Goal: Navigation & Orientation: Find specific page/section

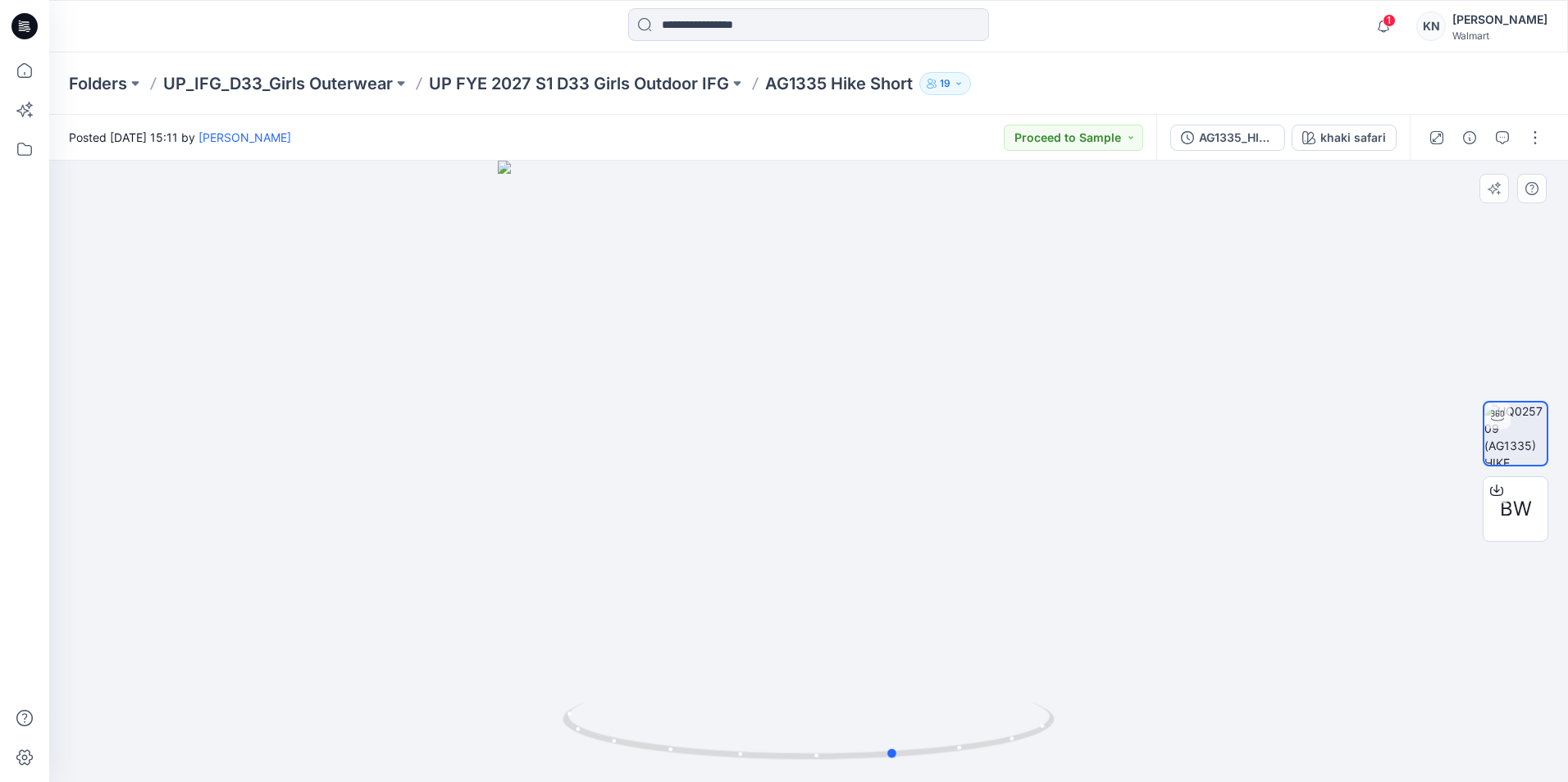
drag, startPoint x: 1307, startPoint y: 508, endPoint x: 878, endPoint y: 487, distance: 429.5
click at [878, 487] on div at bounding box center [808, 472] width 1519 height 622
click at [1399, 29] on icon "button" at bounding box center [1384, 27] width 31 height 33
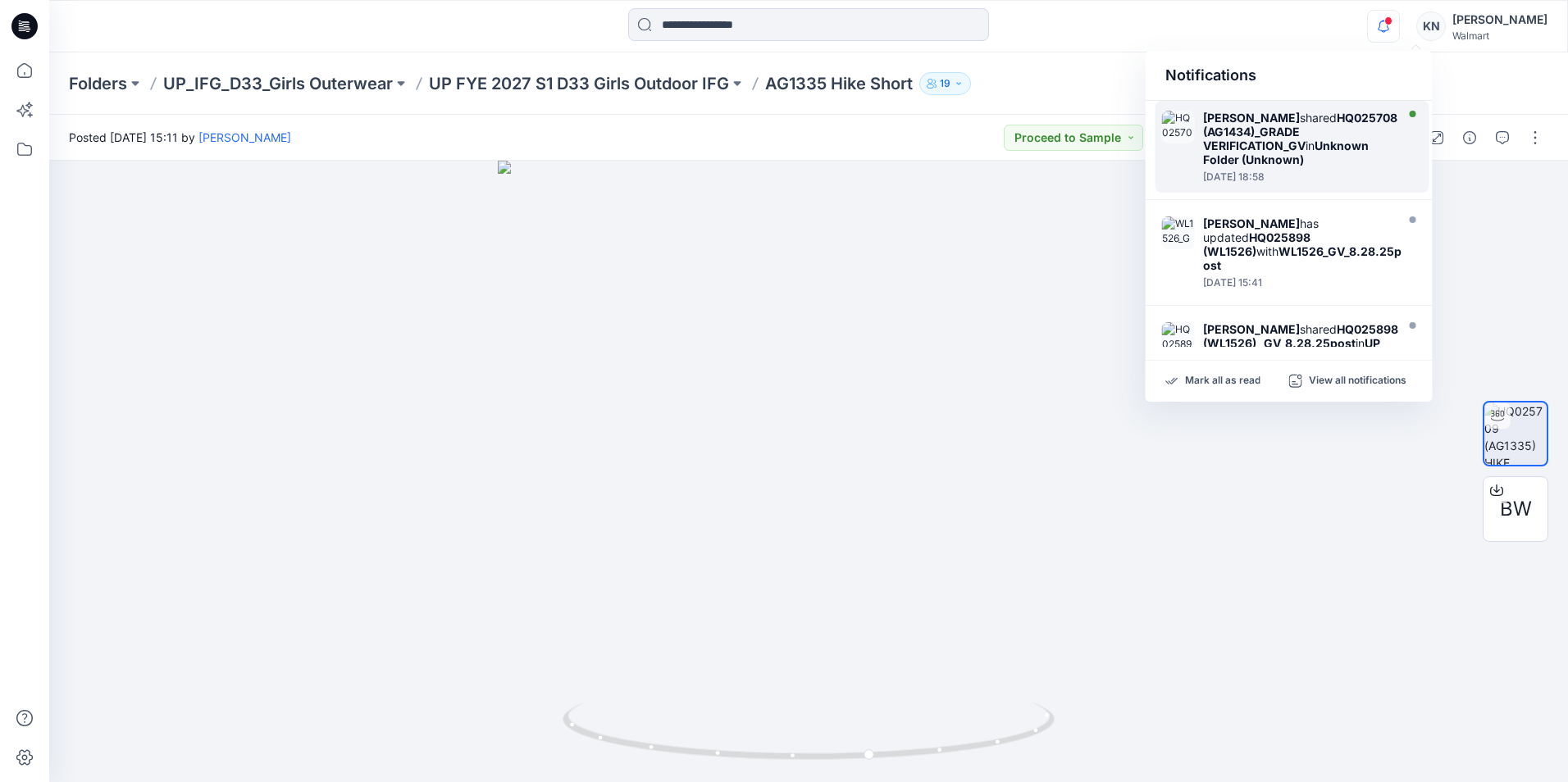
click at [1294, 162] on strong "Unknown Folder (Unknown)" at bounding box center [1286, 153] width 166 height 28
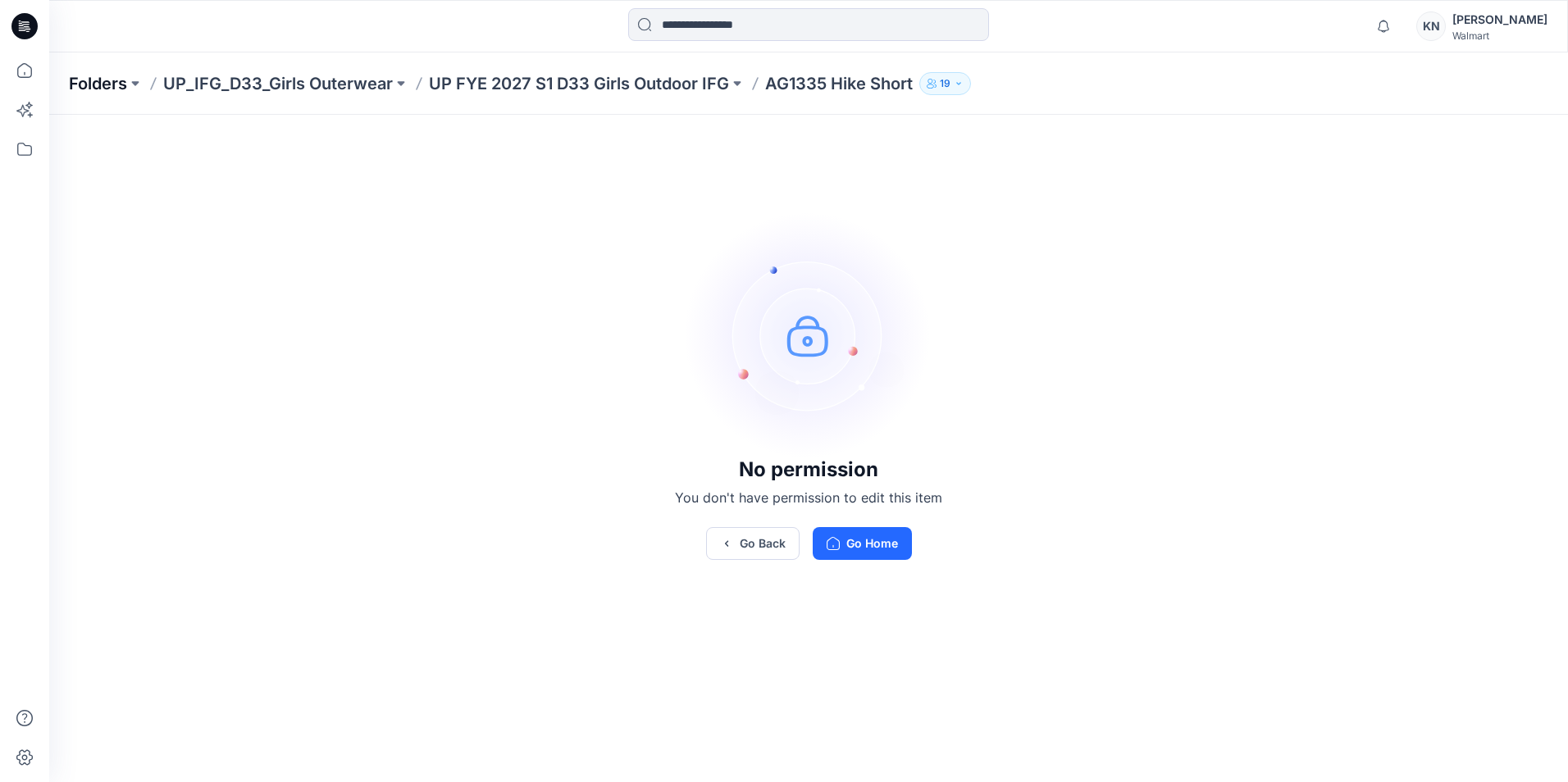
click at [116, 86] on p "Folders" at bounding box center [98, 83] width 58 height 23
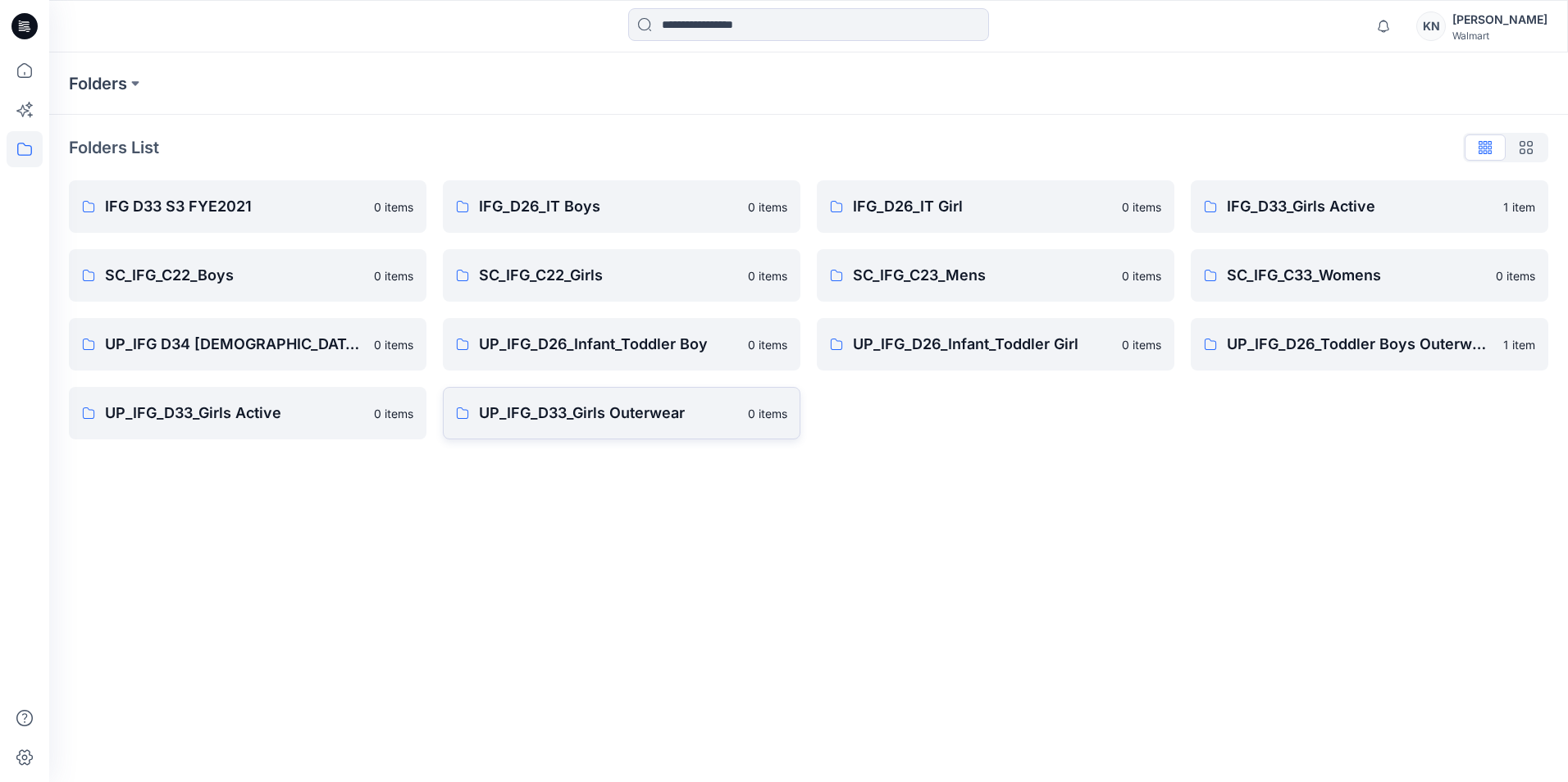
click at [638, 412] on p "UP_IFG_D33_Girls Outerwear" at bounding box center [608, 413] width 259 height 23
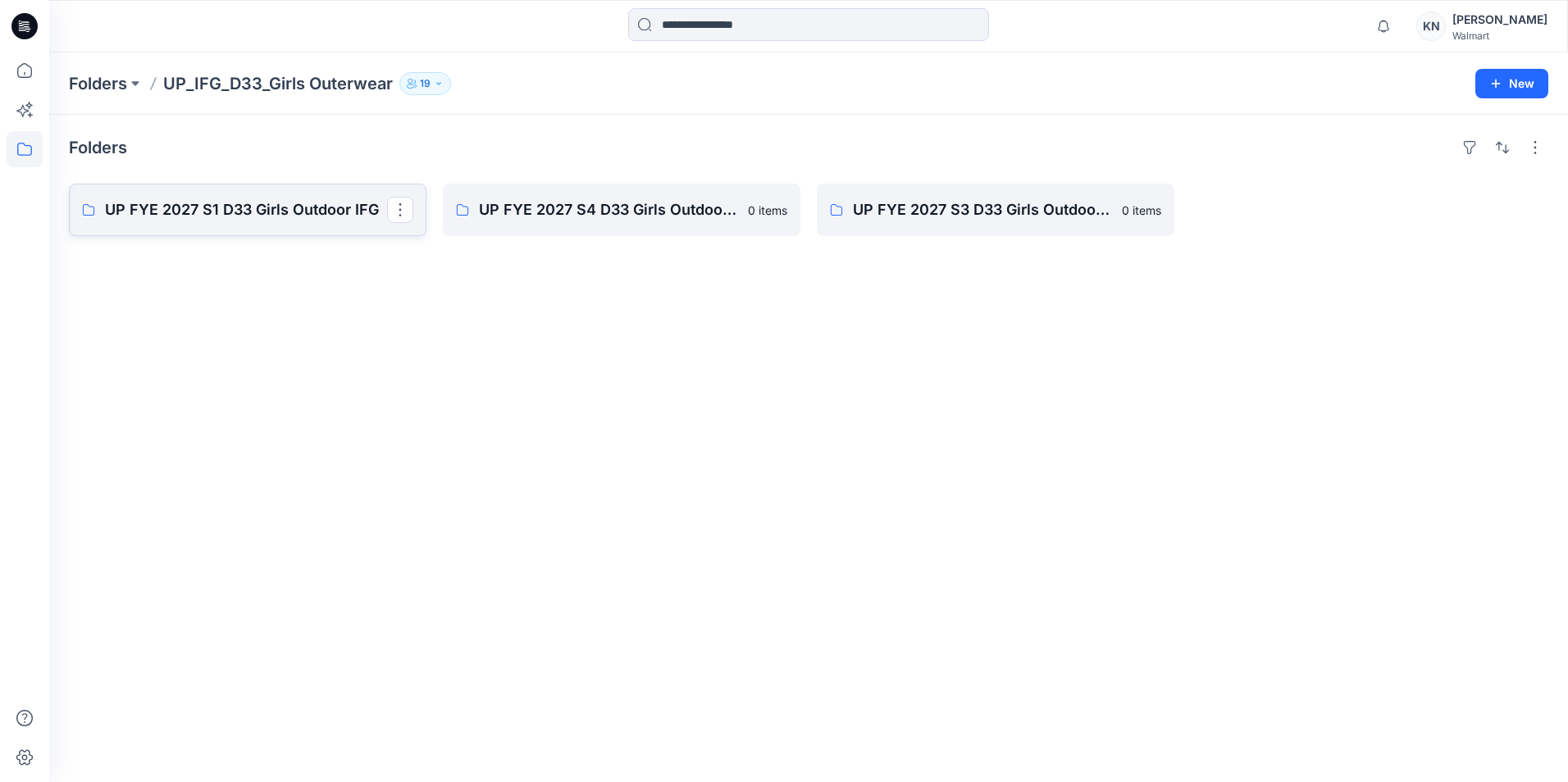
click at [195, 211] on p "UP FYE 2027 S1 D33 Girls Outdoor IFG" at bounding box center [246, 210] width 282 height 23
click at [900, 215] on p "UP FYE 2027 S3 D33 Girls Outdoor IFG" at bounding box center [994, 210] width 282 height 23
